Goal: Task Accomplishment & Management: Manage account settings

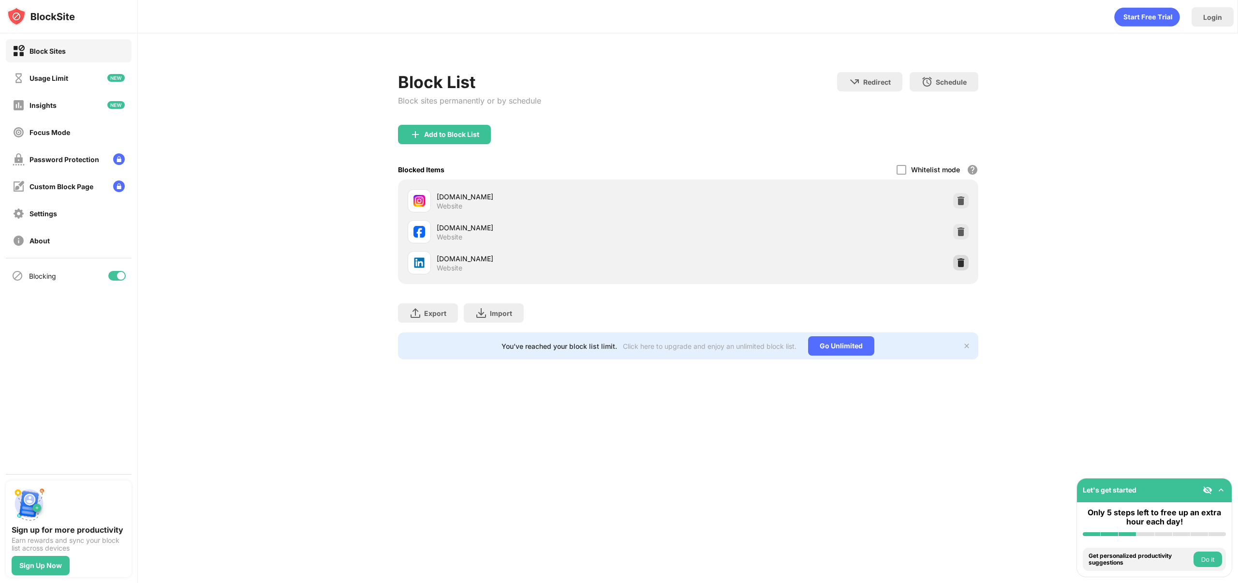
click at [962, 261] on img at bounding box center [961, 263] width 10 height 10
